Goal: Task Accomplishment & Management: Use online tool/utility

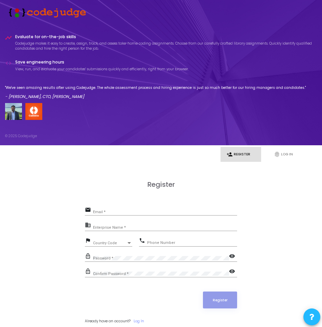
click at [174, 211] on input "Email *" at bounding box center [165, 212] width 144 height 4
type input "[EMAIL_ADDRESS]"
type input "medwrite"
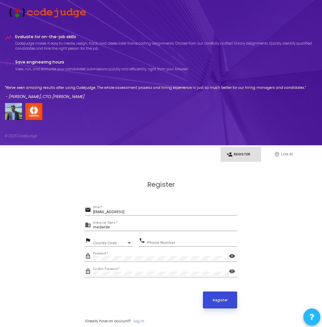
click at [232, 298] on button "Register" at bounding box center [220, 300] width 34 height 17
click at [234, 260] on mat-icon "visibility" at bounding box center [233, 257] width 8 height 8
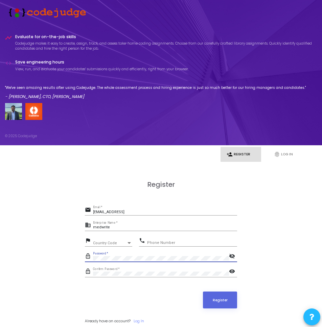
click at [232, 273] on mat-icon "visibility" at bounding box center [233, 272] width 8 height 8
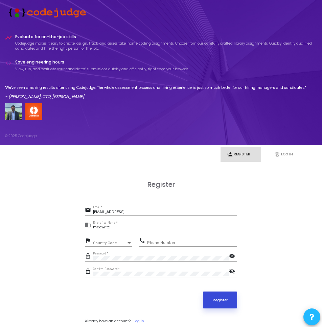
click at [229, 299] on button "Register" at bounding box center [220, 300] width 34 height 17
click at [222, 300] on button "Register" at bounding box center [220, 300] width 34 height 17
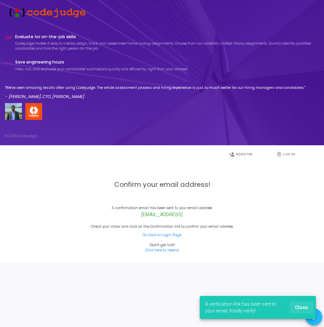
click at [306, 306] on span "Close" at bounding box center [301, 307] width 13 height 5
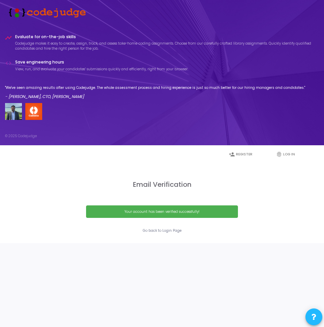
click at [165, 214] on div "Your account has been verified successfully!" at bounding box center [162, 211] width 138 height 5
click at [172, 230] on link "Go back to Login Page" at bounding box center [162, 230] width 39 height 5
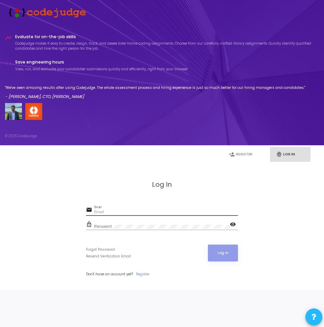
click at [174, 210] on input "Email" at bounding box center [166, 212] width 144 height 4
type input "[EMAIL_ADDRESS]"
click at [231, 252] on button "Log In" at bounding box center [223, 253] width 30 height 17
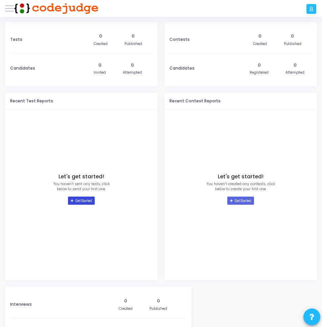
click at [80, 199] on link "Get Started" at bounding box center [81, 201] width 27 height 8
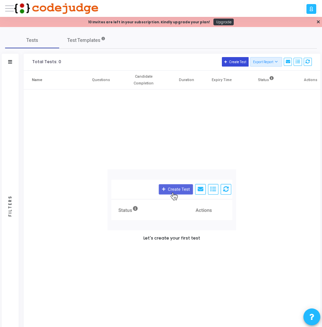
click at [240, 59] on button "Create Test" at bounding box center [235, 61] width 27 height 9
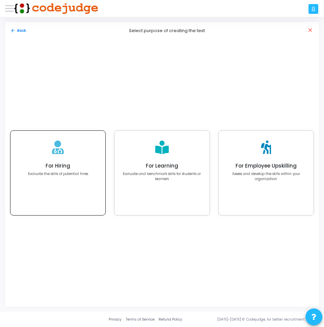
click at [76, 167] on h4 "For Hiring" at bounding box center [58, 166] width 60 height 6
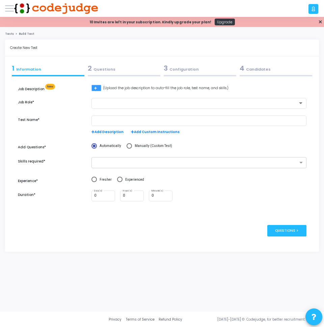
click at [97, 91] on button "Add Job Description" at bounding box center [97, 88] width 10 height 6
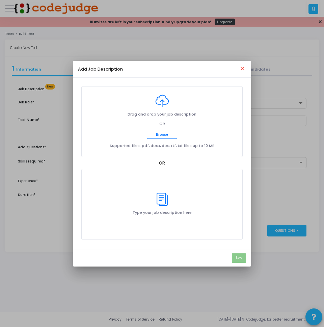
click at [168, 212] on p "Type your job description here" at bounding box center [162, 213] width 59 height 6
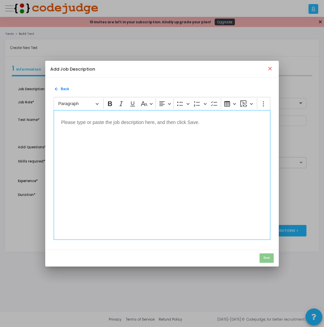
click at [174, 182] on div "Editor editing area: main" at bounding box center [162, 175] width 217 height 130
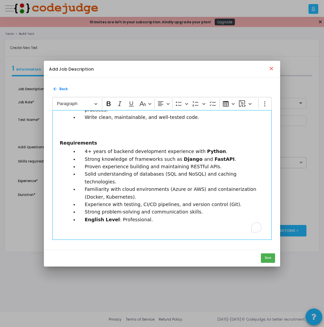
scroll to position [80, 0]
click at [274, 260] on button "Save" at bounding box center [268, 258] width 14 height 9
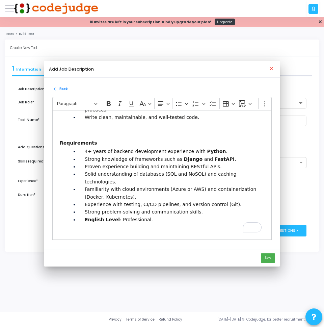
type input "job_role Assessment"
radio input "true"
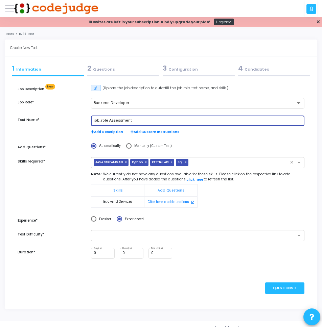
drag, startPoint x: 106, startPoint y: 120, endPoint x: 90, endPoint y: 121, distance: 16.6
click at [90, 121] on div "job_role Assessment Add Description Add Custom Instructions" at bounding box center [198, 129] width 220 height 26
type input "Backend Assessment"
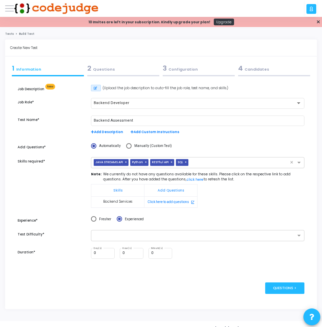
click at [234, 140] on div "Backend Assessment Add Description Add Custom Instructions" at bounding box center [198, 129] width 220 height 26
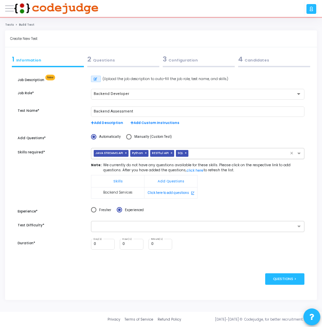
click at [125, 154] on span "×" at bounding box center [127, 153] width 4 height 7
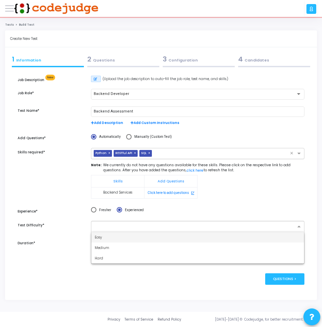
click at [146, 225] on input "text" at bounding box center [195, 226] width 201 height 5
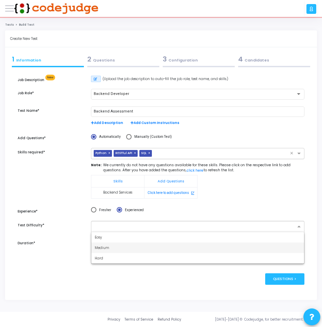
click at [141, 248] on div "Medium" at bounding box center [197, 248] width 213 height 10
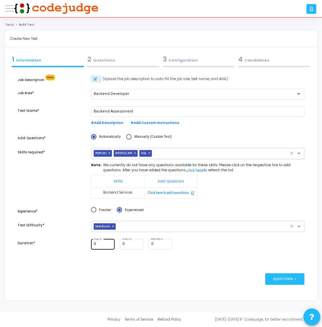
click at [106, 247] on div "0 Day(s)" at bounding box center [103, 243] width 19 height 11
click at [127, 244] on input "0" at bounding box center [131, 244] width 19 height 4
type input "1"
click at [200, 254] on div "0 Day(s) 1 Hour(s) 0 Minute(s)" at bounding box center [198, 248] width 220 height 18
click at [283, 282] on div "Questions >" at bounding box center [284, 278] width 39 height 11
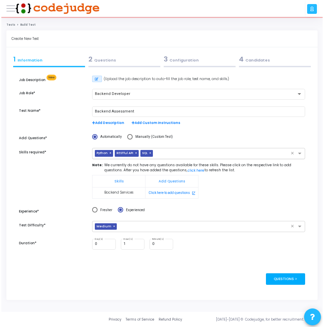
scroll to position [0, 0]
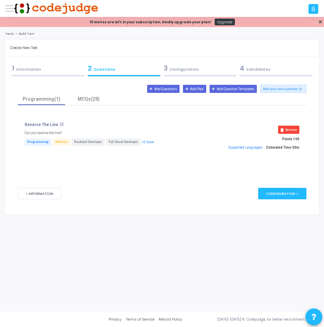
click at [60, 126] on mat-icon "open_in_new" at bounding box center [62, 124] width 4 height 4
click at [280, 192] on div "Configuration >" at bounding box center [283, 193] width 48 height 11
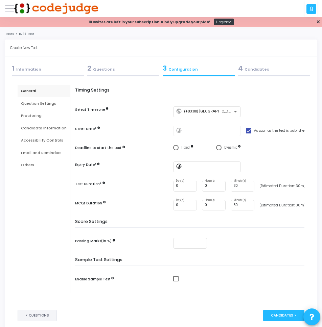
click at [45, 312] on button "< Questions" at bounding box center [37, 315] width 39 height 11
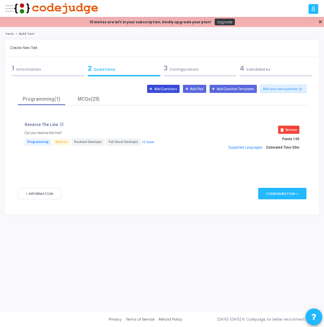
click at [168, 85] on button "Add Questions" at bounding box center [163, 89] width 33 height 8
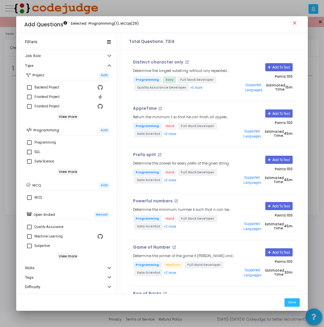
scroll to position [56, 0]
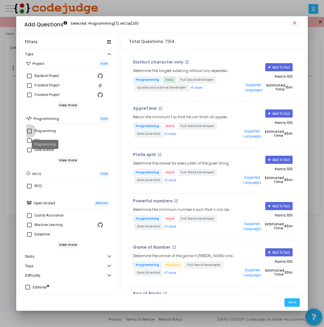
click at [41, 130] on div "Programming" at bounding box center [45, 131] width 22 height 8
click at [29, 134] on input "Programming" at bounding box center [29, 134] width 0 height 0
checkbox input "true"
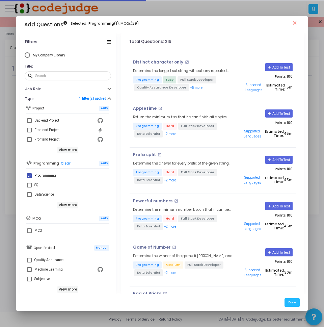
scroll to position [0, 0]
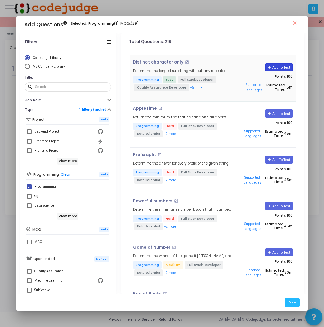
click at [277, 66] on button "Add To Test" at bounding box center [279, 67] width 27 height 8
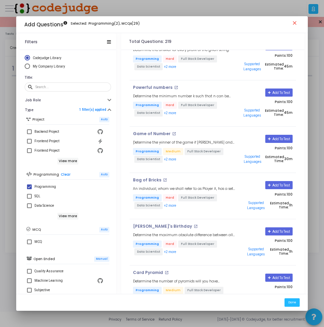
scroll to position [169, 0]
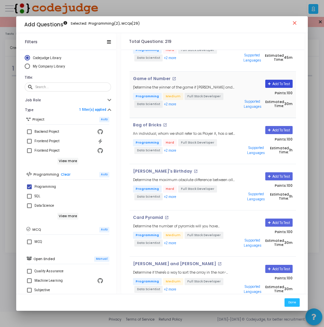
click at [272, 85] on button "Add To Test" at bounding box center [279, 84] width 27 height 8
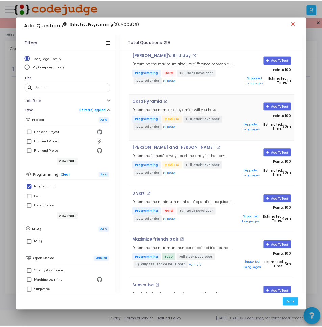
scroll to position [290, 0]
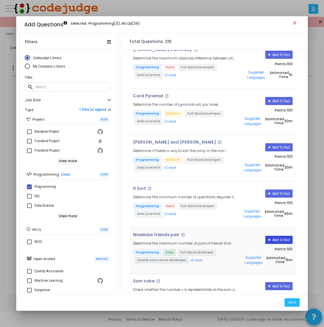
click at [274, 241] on button "Add To Test" at bounding box center [279, 240] width 27 height 8
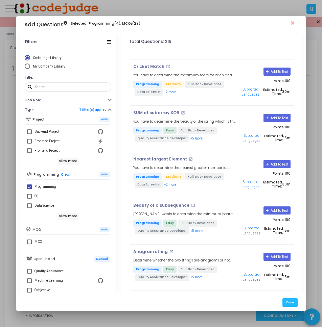
scroll to position [1804, 0]
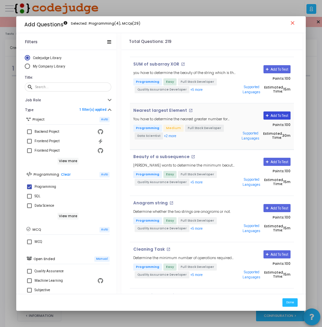
click at [272, 116] on button "Add To Test" at bounding box center [276, 116] width 27 height 8
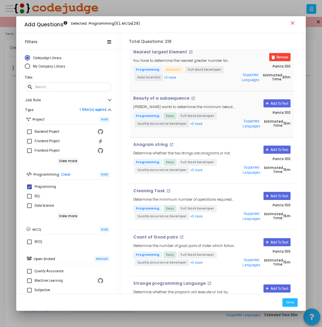
scroll to position [1885, 0]
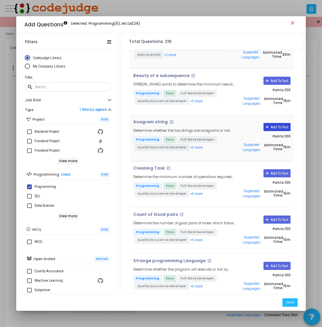
click at [285, 128] on button "Add To Test" at bounding box center [276, 127] width 27 height 8
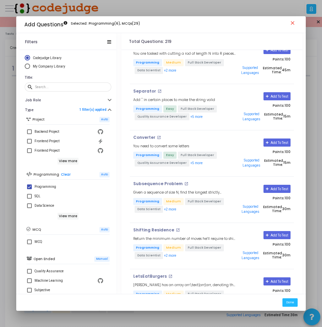
scroll to position [2428, 0]
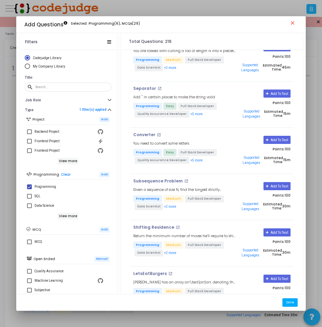
click at [294, 305] on button "Done" at bounding box center [289, 302] width 15 height 8
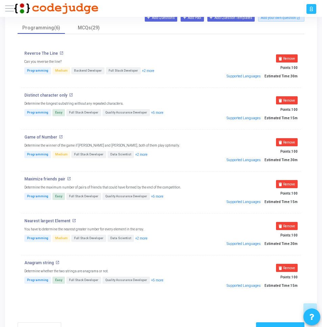
scroll to position [71, 0]
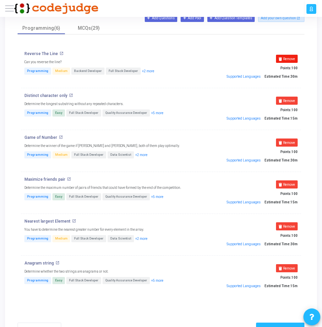
click at [289, 61] on button "Remove" at bounding box center [287, 59] width 22 height 8
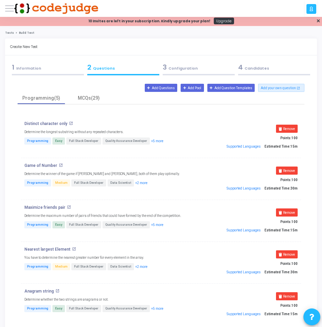
scroll to position [0, 0]
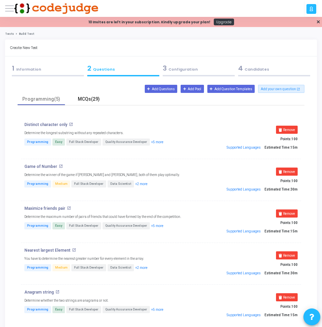
click at [94, 102] on div "MCQs(29)" at bounding box center [88, 99] width 39 height 7
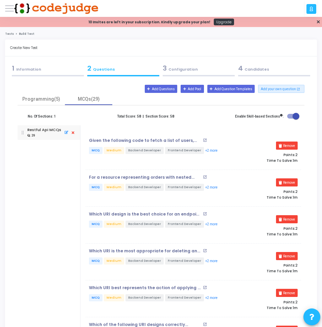
click at [203, 138] on mat-icon "open_in_new" at bounding box center [205, 140] width 4 height 4
click at [163, 90] on button "Add Questions" at bounding box center [161, 89] width 33 height 8
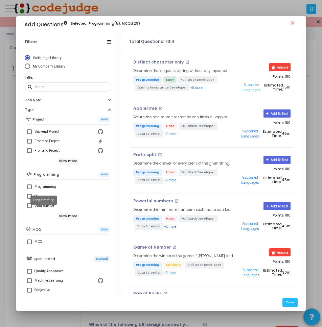
click at [48, 185] on div "Programming" at bounding box center [45, 187] width 22 height 8
click at [29, 189] on input "Programming" at bounding box center [29, 189] width 0 height 0
checkbox input "true"
click at [290, 24] on mat-icon "close" at bounding box center [293, 24] width 8 height 8
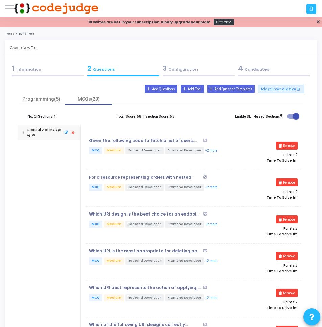
click at [296, 116] on span at bounding box center [295, 116] width 7 height 7
click at [290, 119] on input "checkbox" at bounding box center [290, 119] width 0 height 0
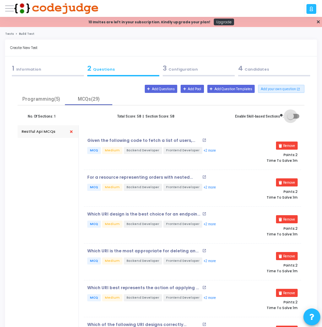
click at [296, 116] on span at bounding box center [293, 116] width 12 height 5
click at [290, 119] on input "checkbox" at bounding box center [290, 119] width 0 height 0
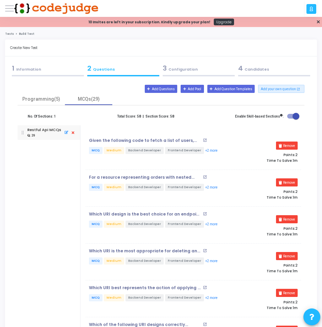
click at [293, 114] on span at bounding box center [295, 116] width 7 height 7
click at [290, 119] on input "checkbox" at bounding box center [290, 119] width 0 height 0
click at [293, 114] on span at bounding box center [290, 116] width 7 height 7
click at [290, 119] on input "checkbox" at bounding box center [290, 119] width 0 height 0
checkbox input "true"
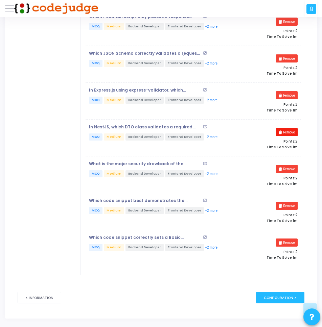
scroll to position [953, 0]
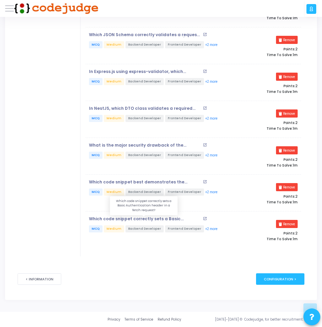
click at [131, 218] on p "Which code snippet correctly sets a Basic Authentication header in a fetch requ…" at bounding box center [145, 219] width 112 height 5
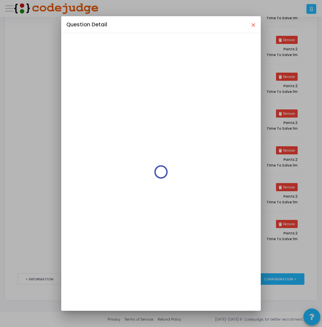
scroll to position [0, 0]
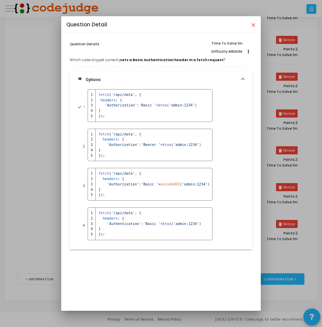
click at [286, 139] on div at bounding box center [161, 163] width 322 height 327
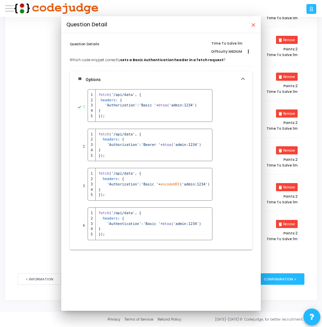
scroll to position [953, 0]
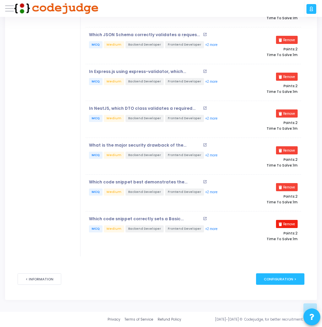
click at [289, 224] on button "Remove" at bounding box center [287, 224] width 22 height 8
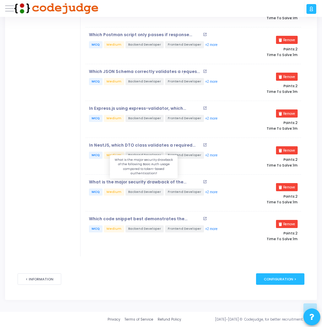
click at [162, 181] on p "What is the major security drawback of the following Basic Auth usage compared …" at bounding box center [145, 182] width 112 height 5
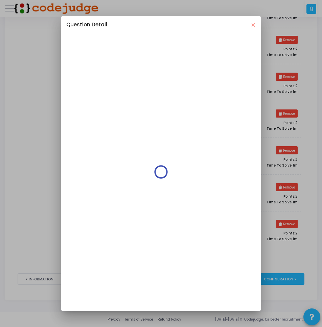
scroll to position [0, 0]
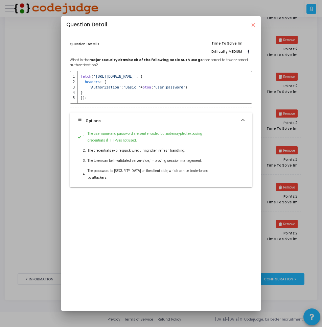
click at [283, 136] on div at bounding box center [161, 163] width 322 height 327
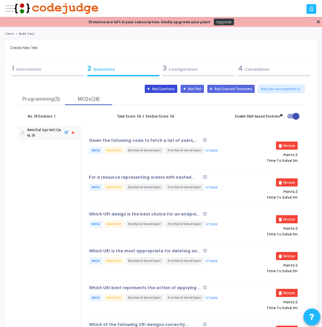
click at [154, 92] on button "Add Questions" at bounding box center [161, 89] width 33 height 8
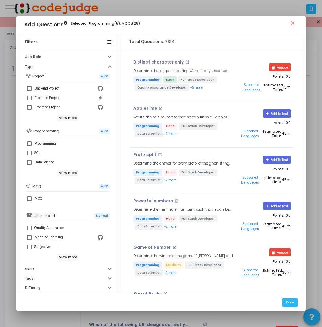
scroll to position [56, 0]
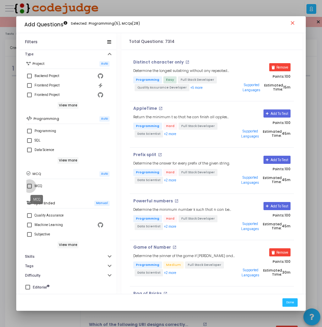
click at [35, 185] on div "MCQ" at bounding box center [38, 186] width 8 height 8
click at [29, 189] on input "MCQ" at bounding box center [29, 189] width 0 height 0
checkbox input "true"
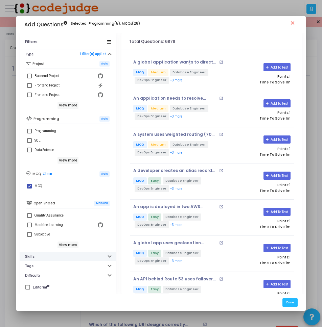
click at [109, 256] on button "Skills" at bounding box center [68, 256] width 97 height 9
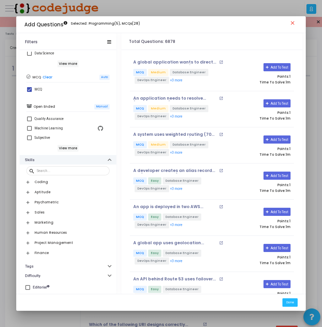
scroll to position [153, 0]
click at [64, 148] on h6 "View more" at bounding box center [67, 148] width 21 height 7
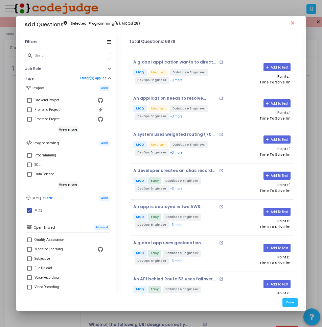
scroll to position [31, 0]
click at [65, 186] on h6 "View more" at bounding box center [67, 185] width 21 height 7
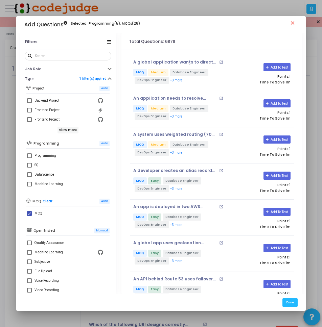
scroll to position [0, 0]
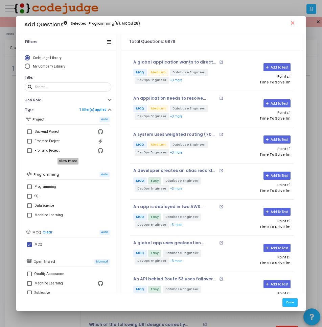
click at [67, 164] on h6 "View more" at bounding box center [67, 161] width 21 height 7
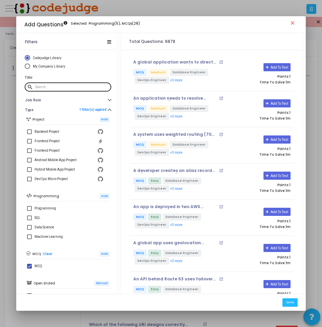
click at [59, 91] on div at bounding box center [71, 87] width 73 height 10
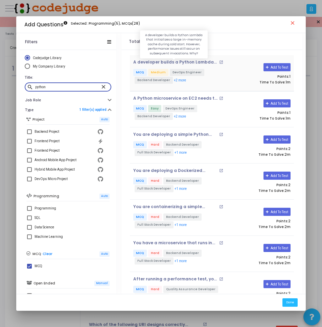
type input "python"
click at [196, 63] on p "A developer builds a Python Lambda that initializes a large in-memory cache dur…" at bounding box center [175, 62] width 84 height 5
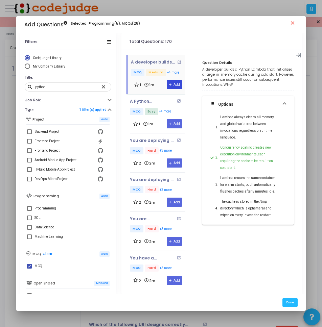
click at [174, 85] on button "Add" at bounding box center [174, 84] width 15 height 9
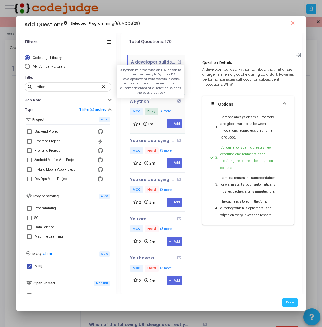
click at [147, 99] on p "A Python microservice on EC2 needs to connect securely to DynamoDB. Developers …" at bounding box center [153, 101] width 46 height 5
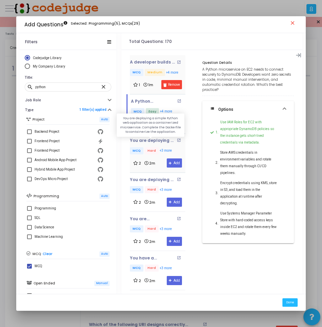
click at [154, 142] on p "You are deploying a simple Python web application as a containerized microservi…" at bounding box center [153, 140] width 46 height 5
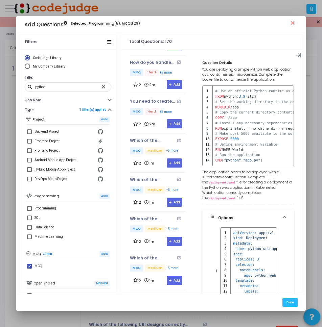
scroll to position [315, 0]
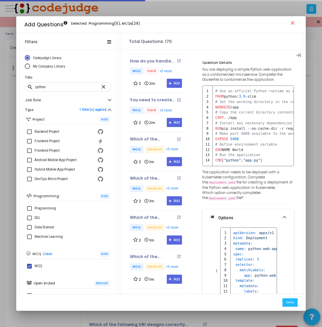
click at [154, 142] on div "Which of the following Python code snippets correctly writes a [PERSON_NAME] pi…" at bounding box center [157, 145] width 55 height 17
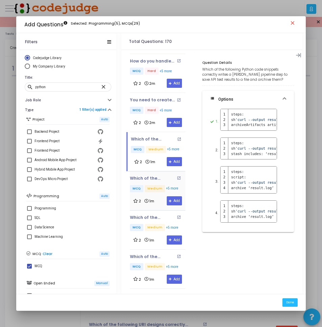
click at [151, 175] on div "Which of the following Python code snippets correctly runs an API test using cu…" at bounding box center [157, 190] width 55 height 39
click at [152, 178] on p "Which of the following Python code snippets correctly runs an API test using cu…" at bounding box center [153, 178] width 46 height 5
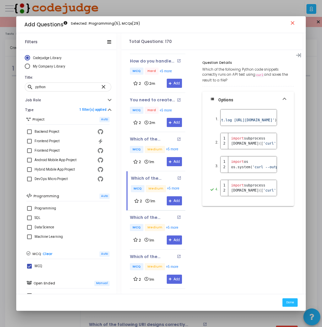
scroll to position [0, 0]
click at [177, 201] on button "Add" at bounding box center [174, 200] width 15 height 9
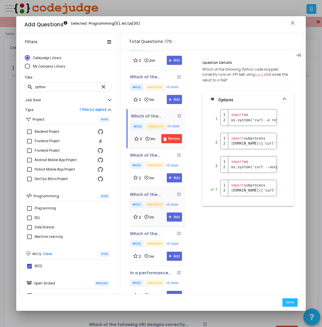
scroll to position [396, 0]
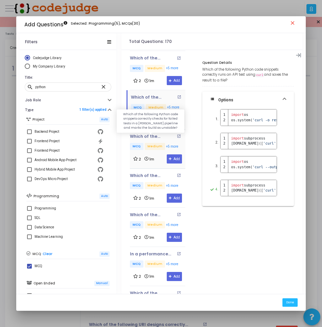
click at [148, 139] on p "Which of the following Python code snippets correctly checks for failed tests i…" at bounding box center [153, 136] width 46 height 5
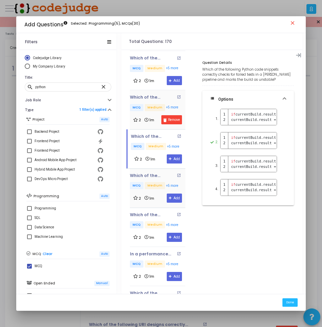
click at [148, 173] on div "Which of the following Python code snippets correctly runs a Postman collection…" at bounding box center [157, 188] width 55 height 39
click at [151, 174] on p "Which of the following Python code snippets correctly runs a Postman collection…" at bounding box center [153, 175] width 46 height 5
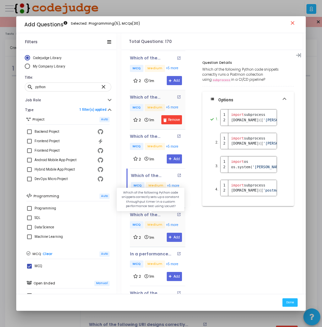
click at [153, 213] on p "Which of the following Python code snippets correctly sets up a constant throug…" at bounding box center [153, 215] width 46 height 5
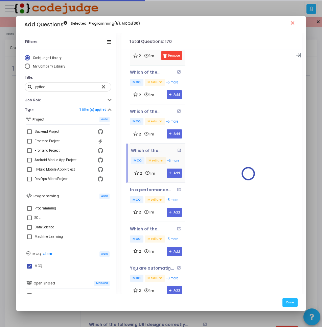
scroll to position [477, 0]
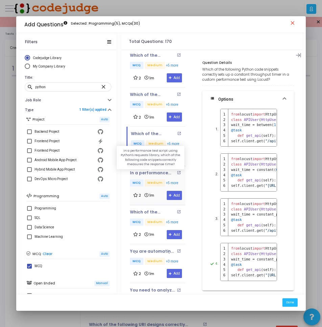
click at [156, 172] on p "In a performance test script using Python's requests library, which of the foll…" at bounding box center [153, 173] width 46 height 5
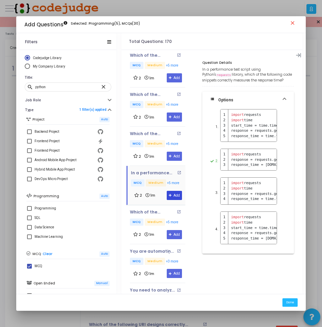
click at [172, 195] on button "Add" at bounding box center [174, 195] width 15 height 9
click at [153, 208] on div "Which of the following Python code snippets correctly sets up a JMeter test pla…" at bounding box center [157, 224] width 55 height 39
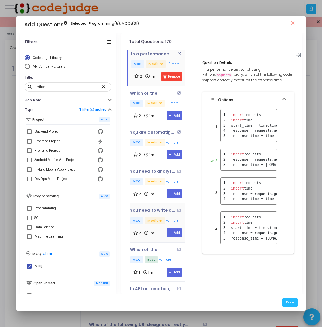
scroll to position [599, 0]
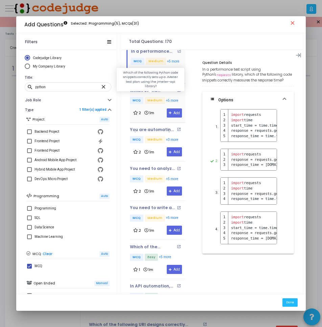
click at [155, 88] on p "Which of the following Python code snippets correctly sets up a JMeter test pla…" at bounding box center [153, 90] width 46 height 5
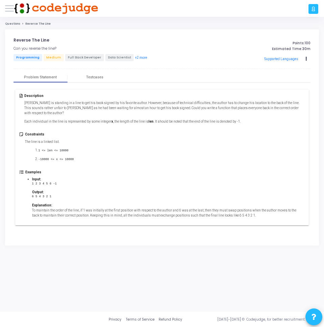
click at [81, 106] on p "Rohan is standing in a line to get his book signed by his favorite author. Howe…" at bounding box center [164, 107] width 281 height 15
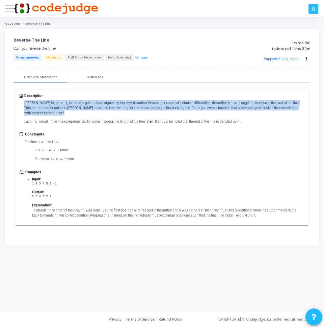
click at [81, 106] on p "Rohan is standing in a line to get his book signed by his favorite author. Howe…" at bounding box center [164, 107] width 281 height 15
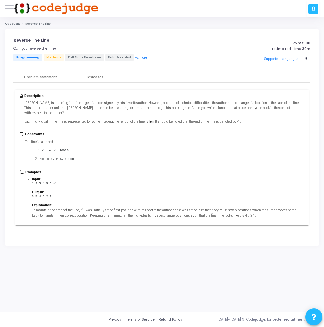
click at [135, 59] on button "+2 more" at bounding box center [141, 58] width 13 height 6
